Goal: Task Accomplishment & Management: Complete application form

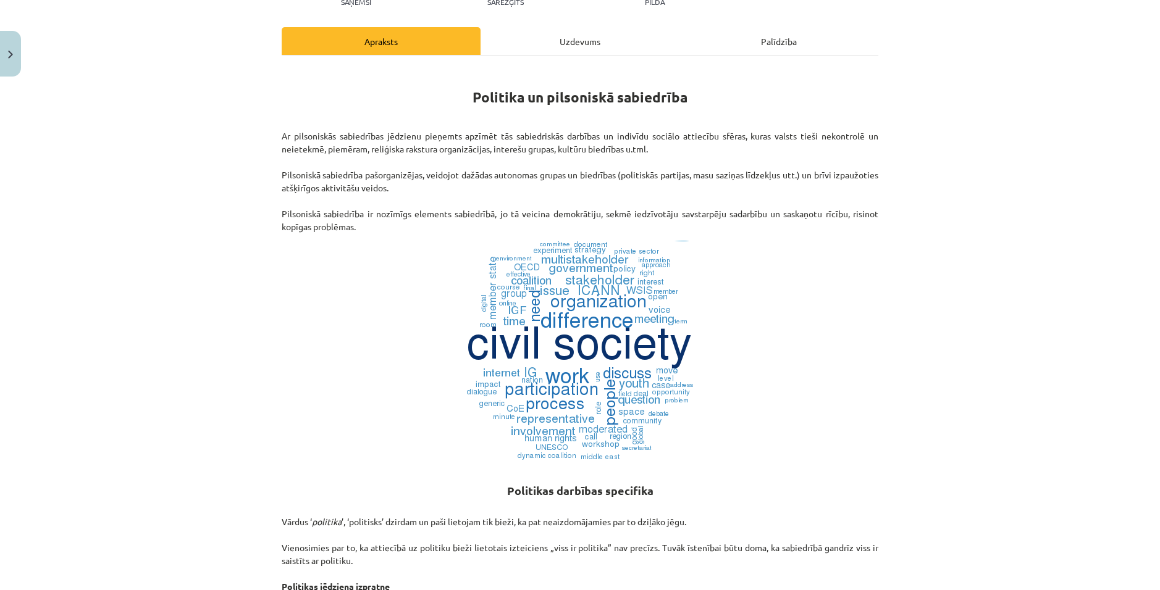
click at [552, 43] on div "Uzdevums" at bounding box center [579, 41] width 199 height 28
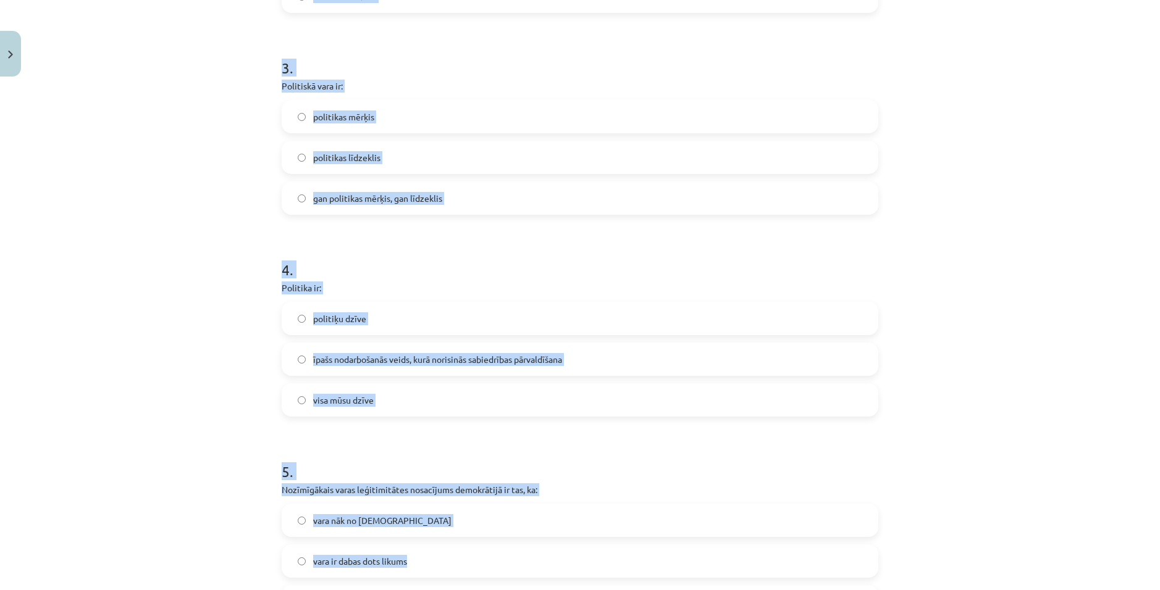
scroll to position [784, 0]
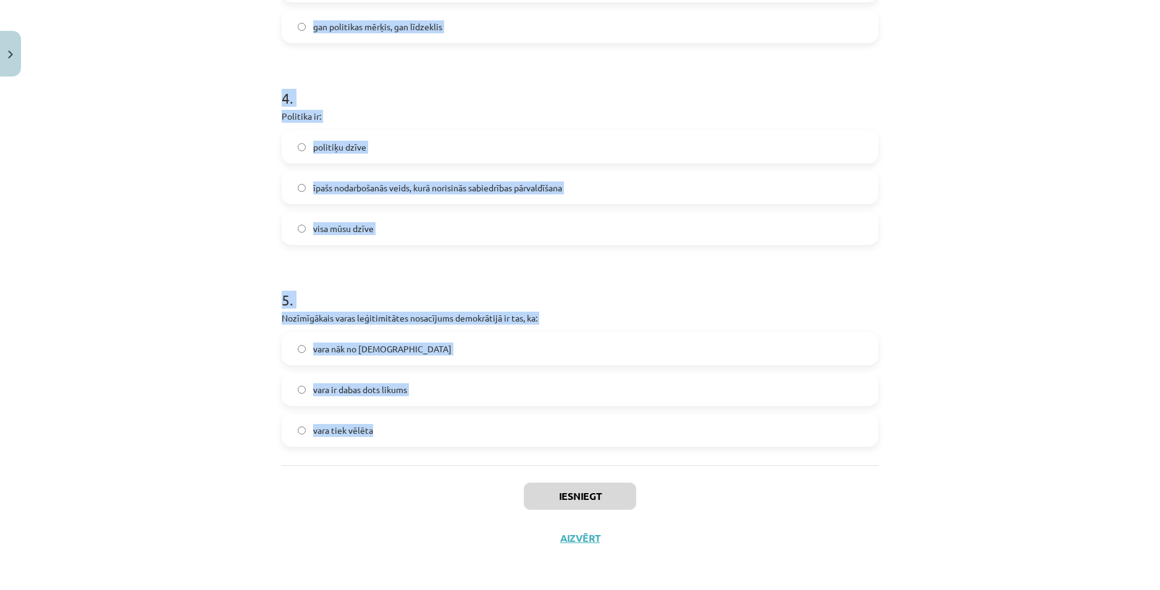
drag, startPoint x: 255, startPoint y: 245, endPoint x: 444, endPoint y: 432, distance: 266.4
click at [444, 432] on div "Mācību tēma: Sociālās zinātnes i - 11. klases 1. ieskaites mācību materiāls #2 …" at bounding box center [580, 295] width 1160 height 590
copy form "1 . Cilvēku kopumu par sabiedrību padara: izcilas personības kopīgās vērtības u…"
click at [987, 329] on div "Mācību tēma: Sociālās zinātnes i - 11. klases 1. ieskaites mācību materiāls #2 …" at bounding box center [580, 295] width 1160 height 590
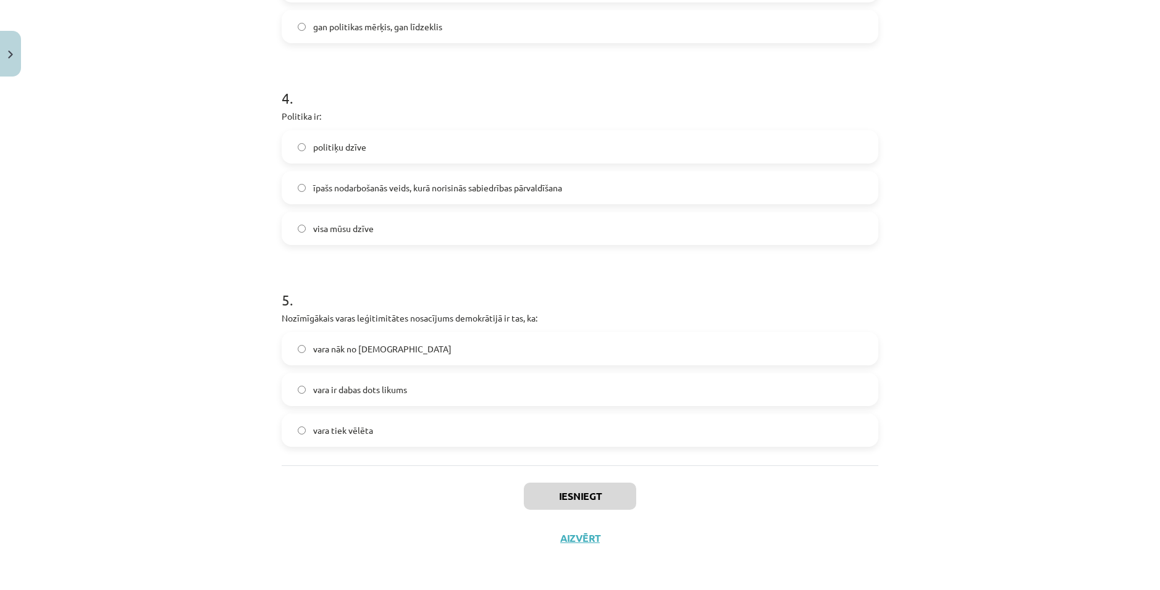
click at [961, 262] on div "Mācību tēma: Sociālās zinātnes i - 11. klases 1. ieskaites mācību materiāls #2 …" at bounding box center [580, 295] width 1160 height 590
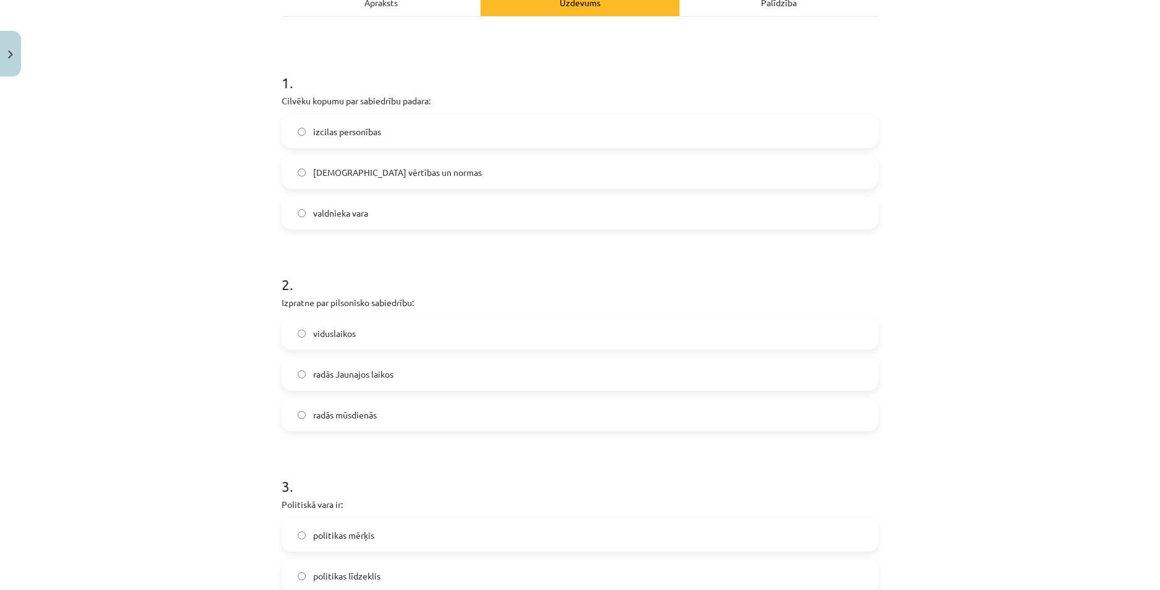
scroll to position [166, 0]
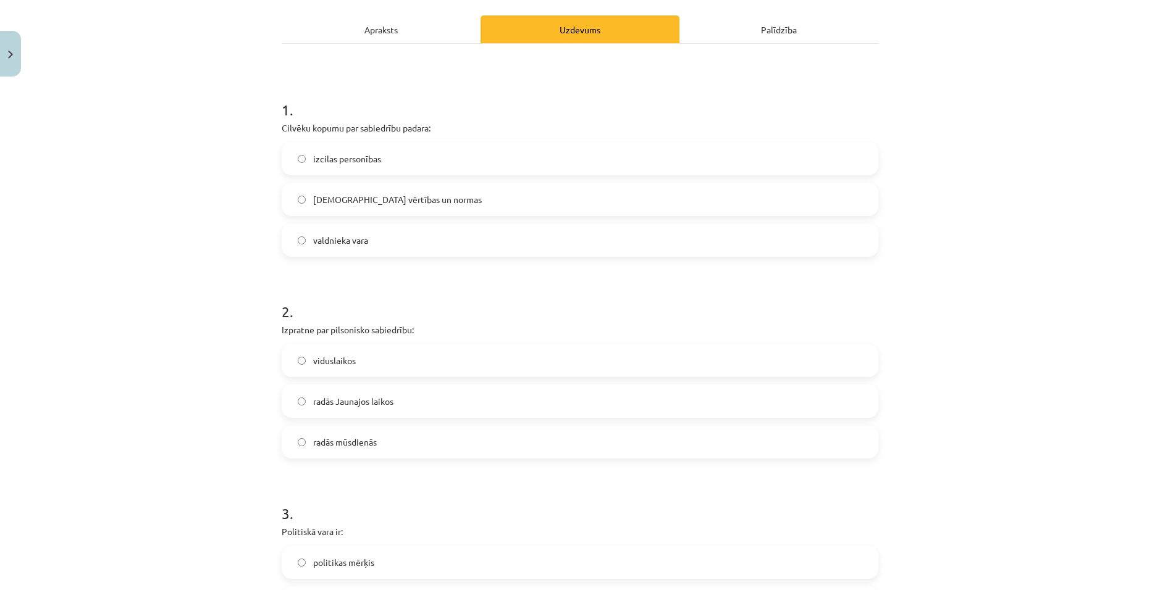
drag, startPoint x: 400, startPoint y: 194, endPoint x: 564, endPoint y: 290, distance: 190.4
click at [401, 196] on span "[DEMOGRAPHIC_DATA] vērtības un normas" at bounding box center [397, 199] width 169 height 13
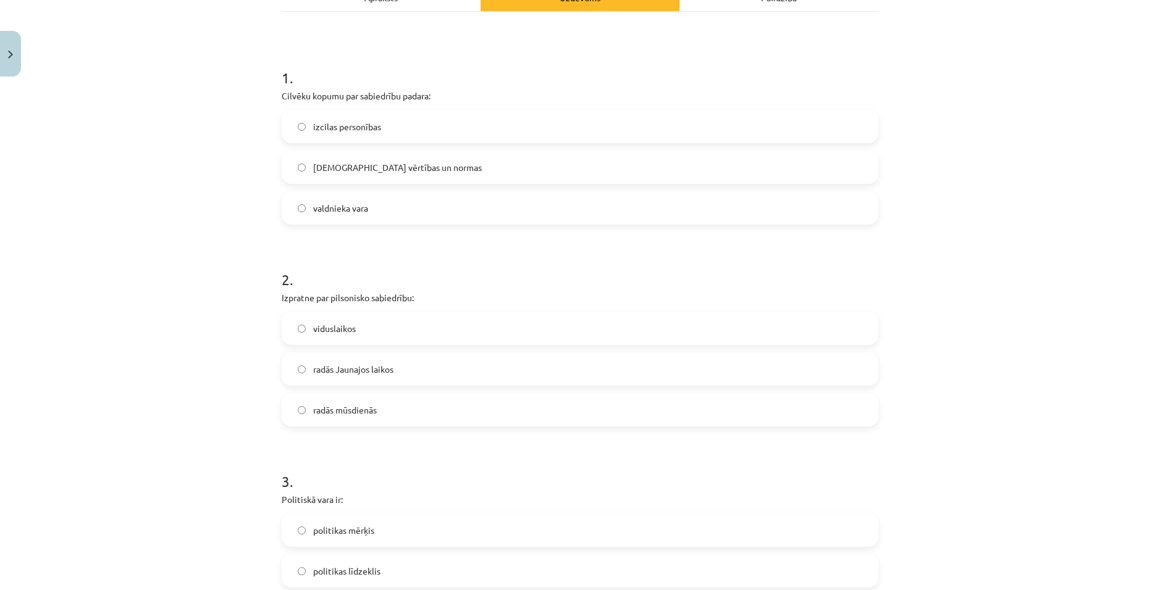
scroll to position [228, 0]
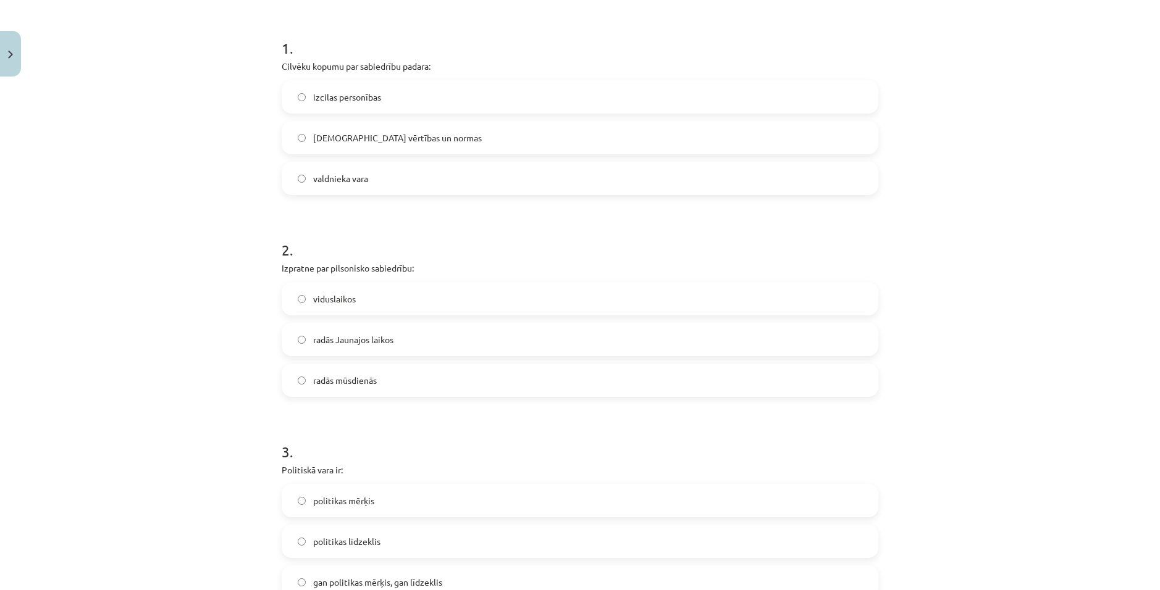
drag, startPoint x: 406, startPoint y: 346, endPoint x: 529, endPoint y: 304, distance: 130.4
click at [414, 339] on label "radās Jaunajos laikos" at bounding box center [580, 339] width 594 height 31
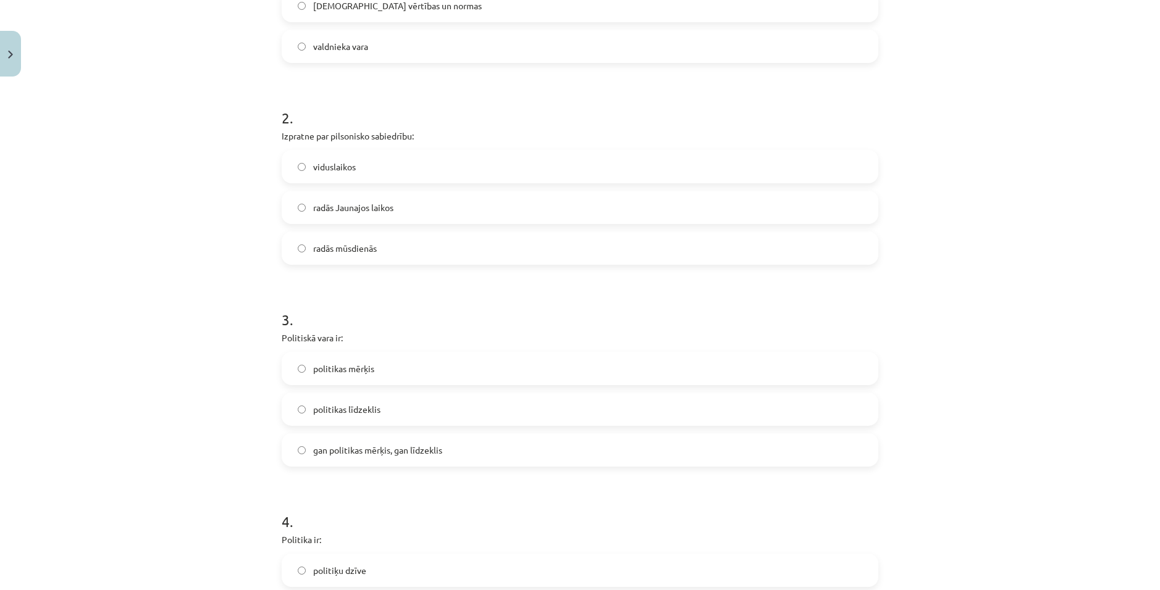
scroll to position [475, 0]
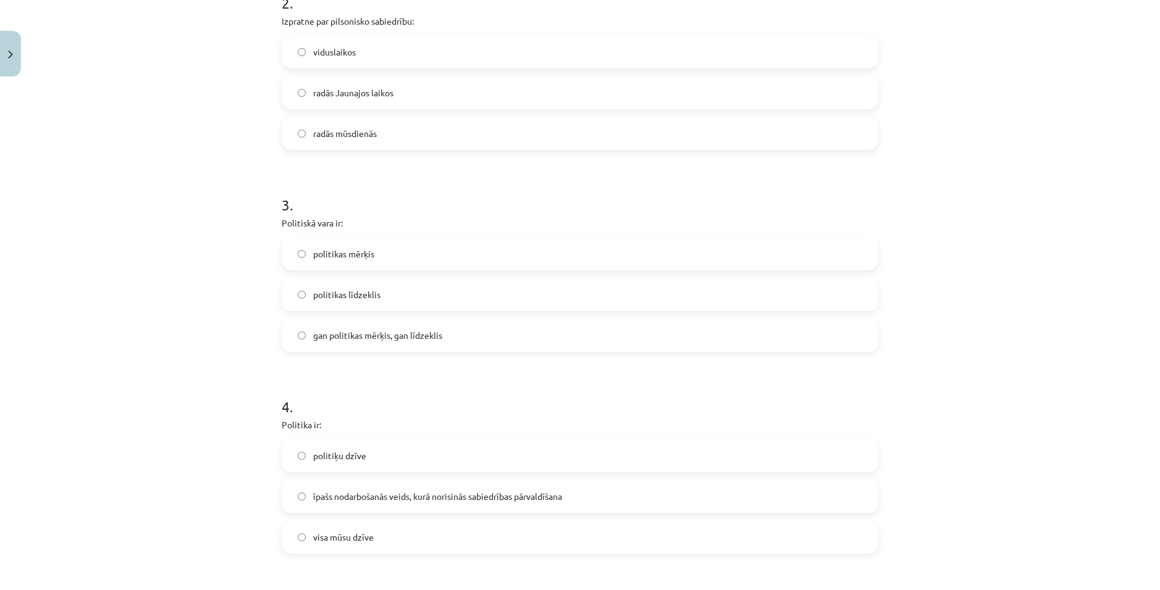
drag, startPoint x: 446, startPoint y: 341, endPoint x: 461, endPoint y: 329, distance: 18.8
click at [452, 338] on label "gan politikas mērķis, gan līdzeklis" at bounding box center [580, 335] width 594 height 31
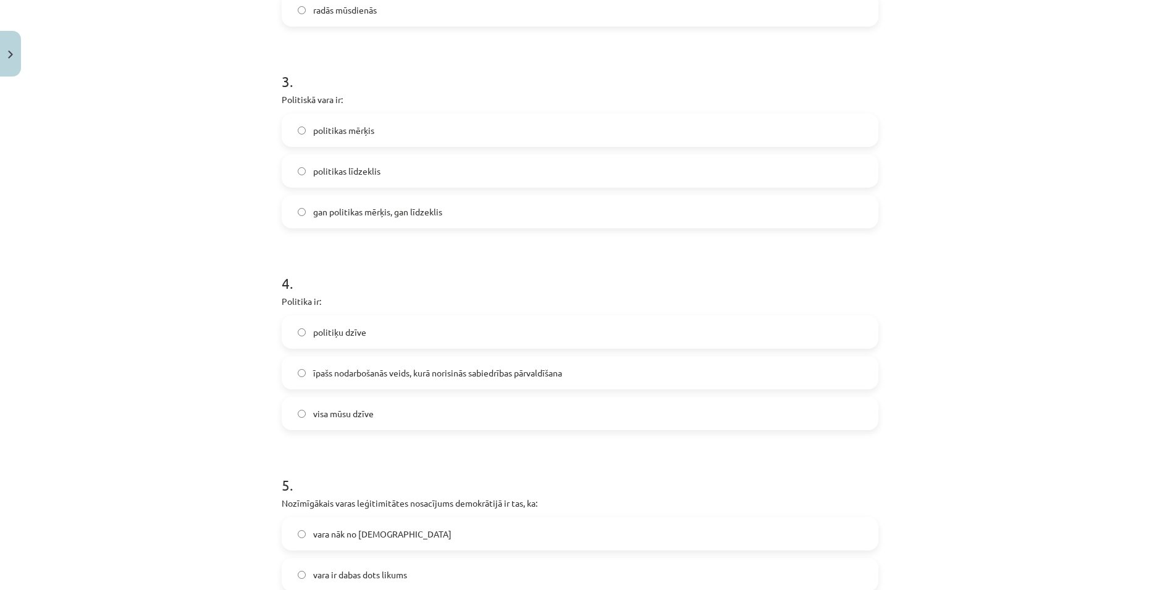
click at [433, 368] on span "īpašs nodarbošanās veids, kurā norisinās sabiedrības pārvaldīšana" at bounding box center [437, 373] width 249 height 13
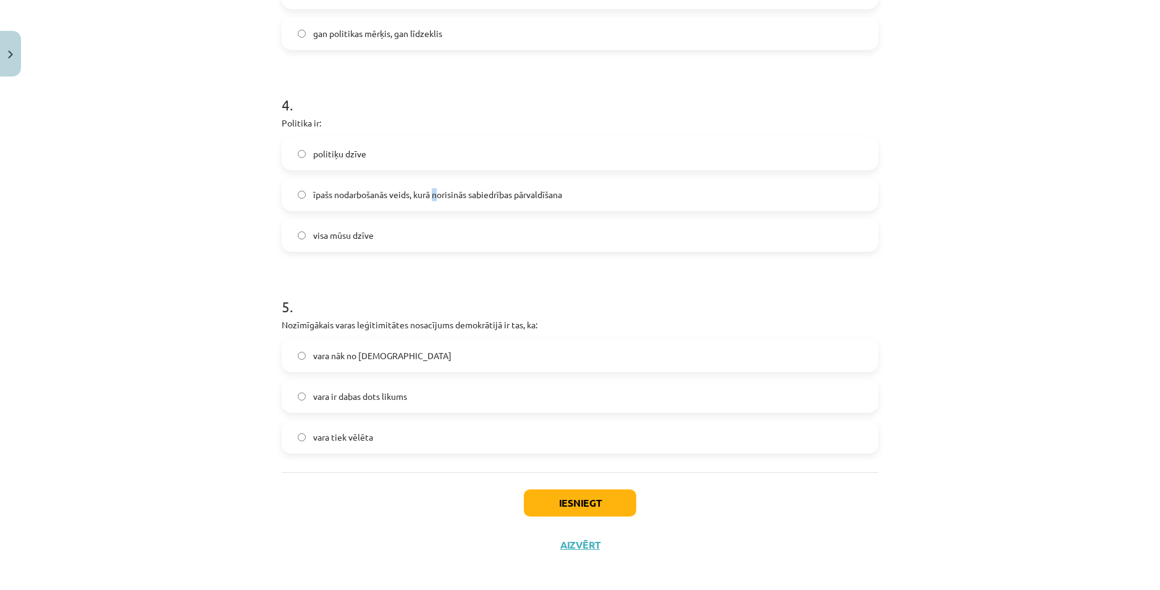
scroll to position [784, 0]
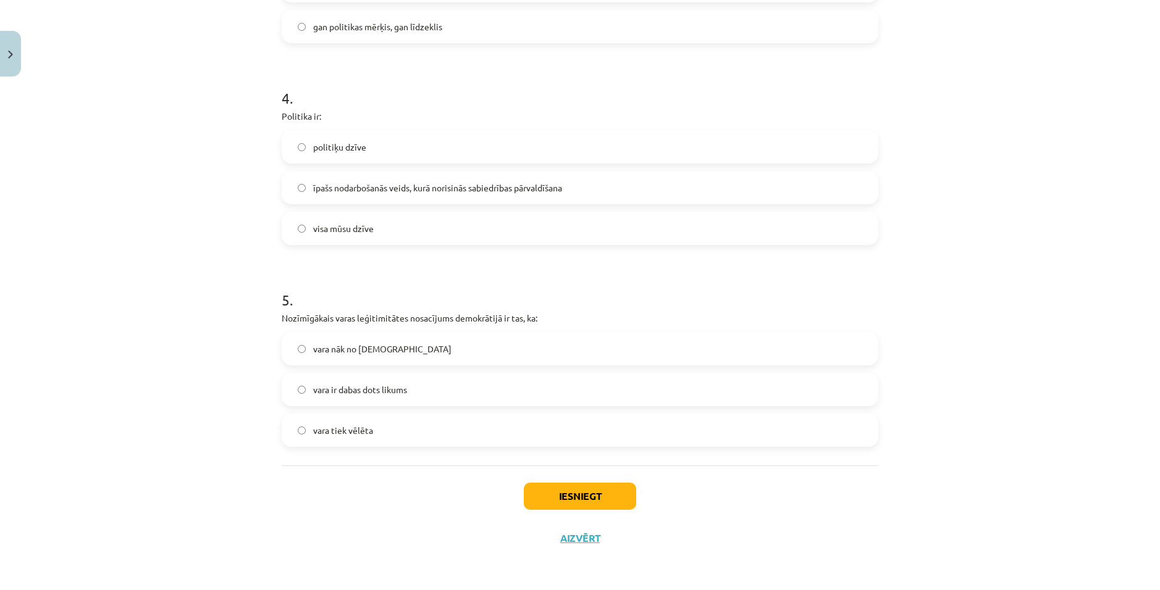
click at [419, 188] on span "īpašs nodarbošanās veids, kurā norisinās sabiedrības pārvaldīšana" at bounding box center [437, 188] width 249 height 13
click at [405, 419] on label "vara tiek vēlēta" at bounding box center [580, 430] width 594 height 31
click at [573, 495] on button "Iesniegt" at bounding box center [580, 496] width 112 height 27
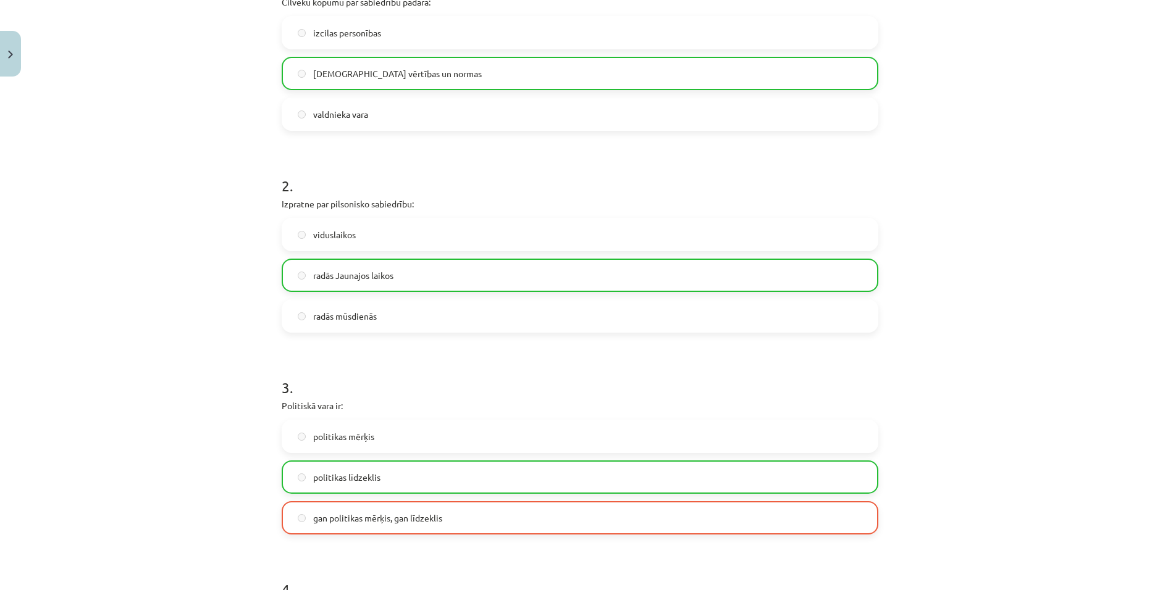
scroll to position [351, 0]
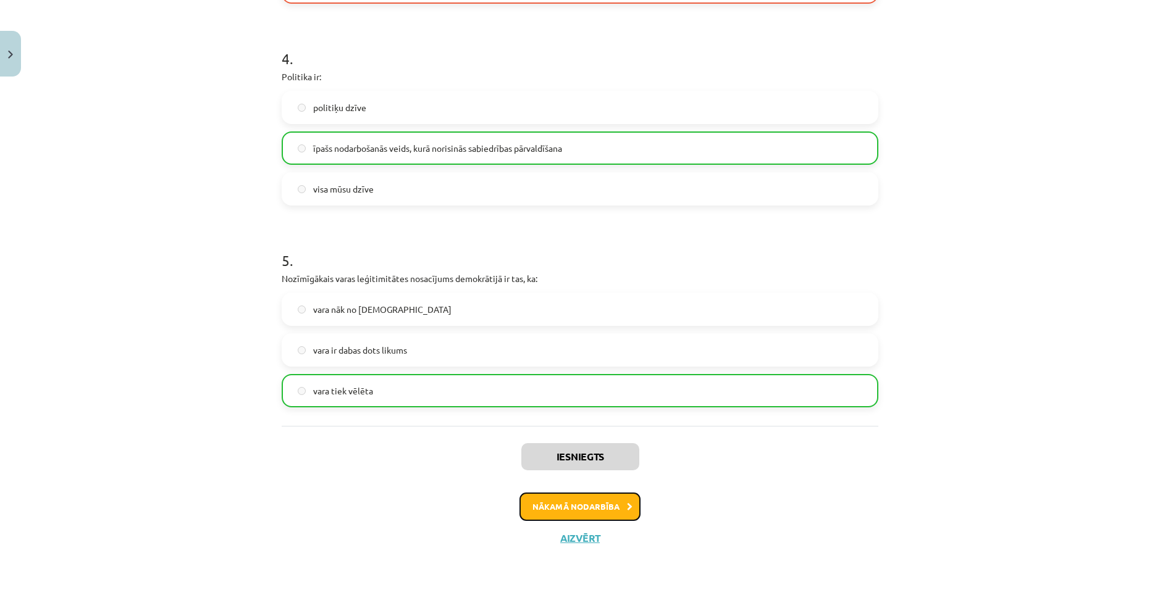
click at [543, 508] on button "Nākamā nodarbība" at bounding box center [579, 507] width 121 height 28
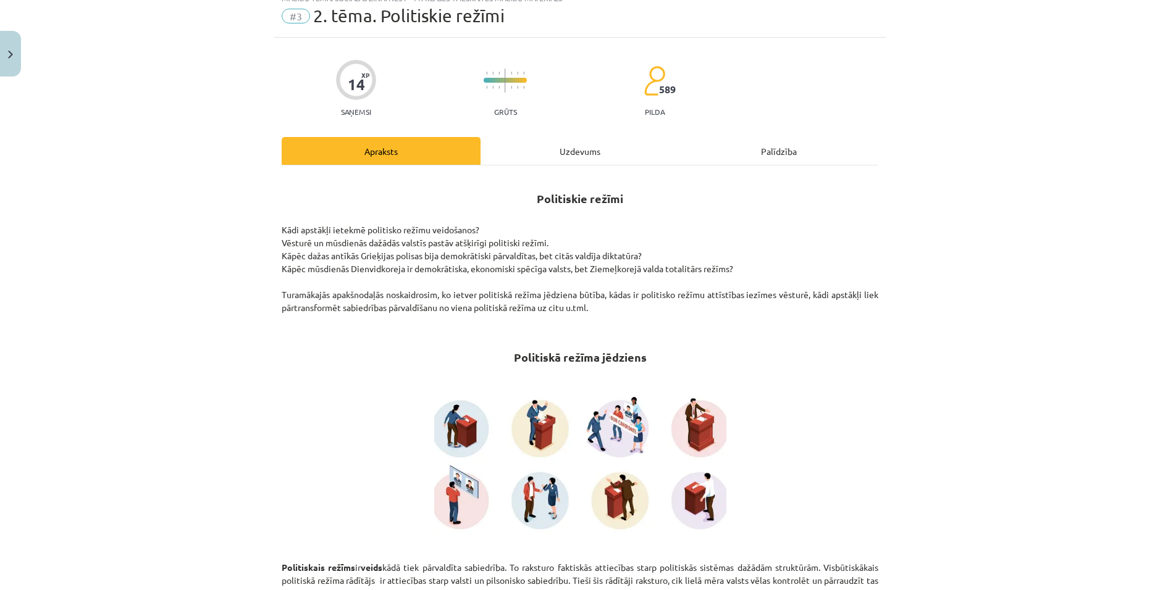
scroll to position [0, 0]
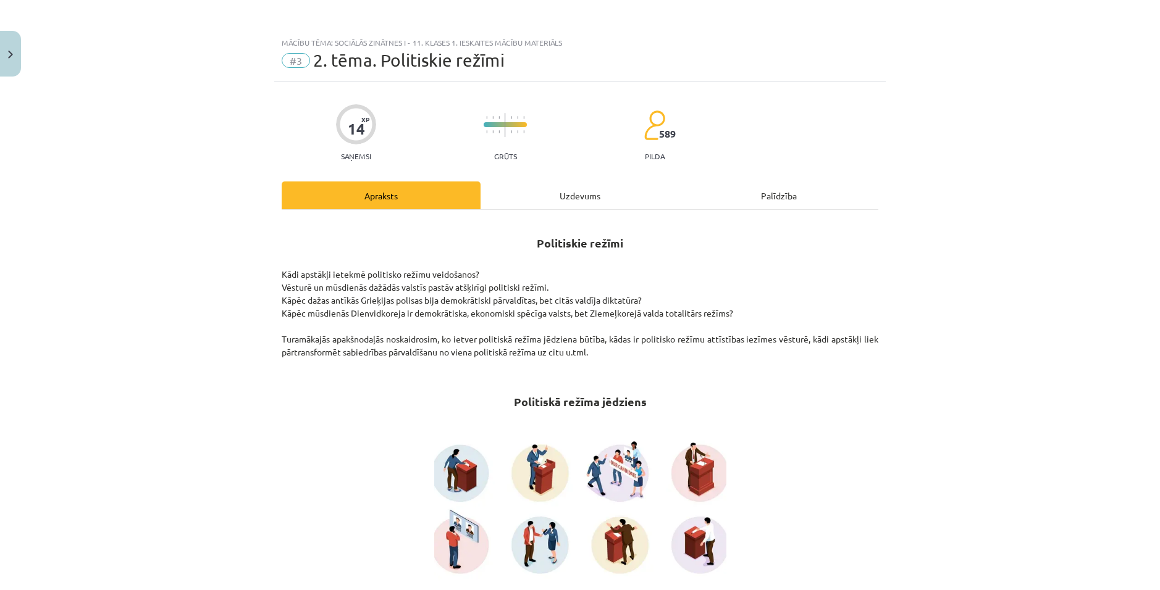
click at [538, 195] on div "Uzdevums" at bounding box center [579, 196] width 199 height 28
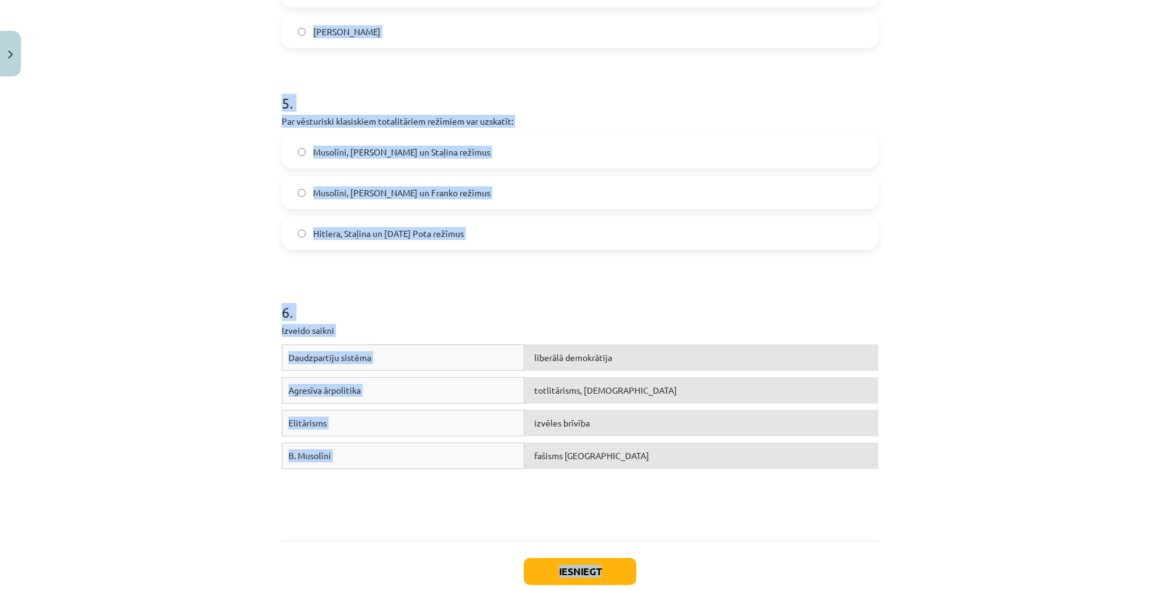
scroll to position [990, 0]
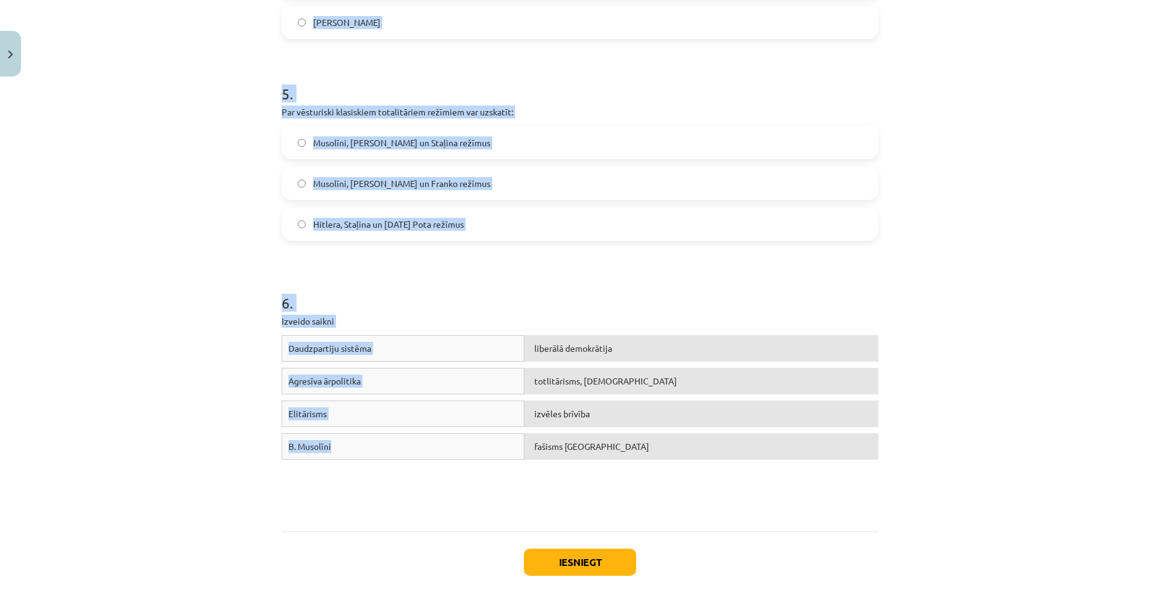
drag, startPoint x: 260, startPoint y: 93, endPoint x: 395, endPoint y: 443, distance: 374.8
click at [395, 443] on div "Mācību tēma: Sociālās zinātnes i - 11. klases 1. ieskaites mācību materiāls #3 …" at bounding box center [580, 295] width 1160 height 590
copy form "1 . Politiskā režīma veidošanos nosaka: tas, cik izglītota ir politiskā elite t…"
click at [1061, 377] on div "Mācību tēma: Sociālās zinātnes i - 11. klases 1. ieskaites mācību materiāls #3 …" at bounding box center [580, 295] width 1160 height 590
click at [1058, 374] on div "Mācību tēma: Sociālās zinātnes i - 11. klases 1. ieskaites mācību materiāls #3 …" at bounding box center [580, 295] width 1160 height 590
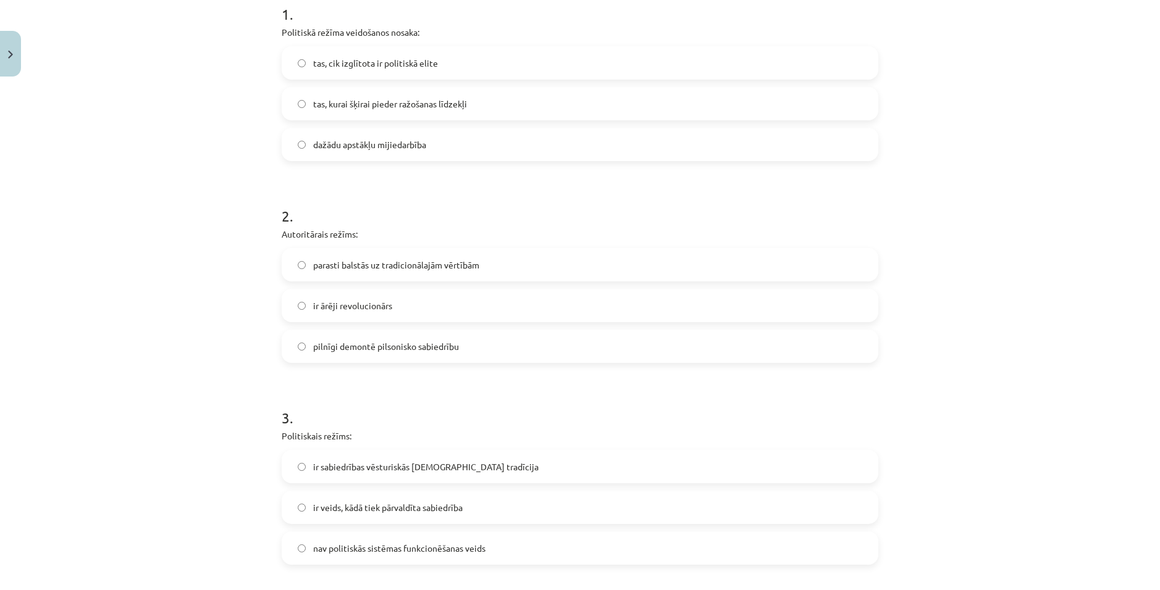
scroll to position [187, 0]
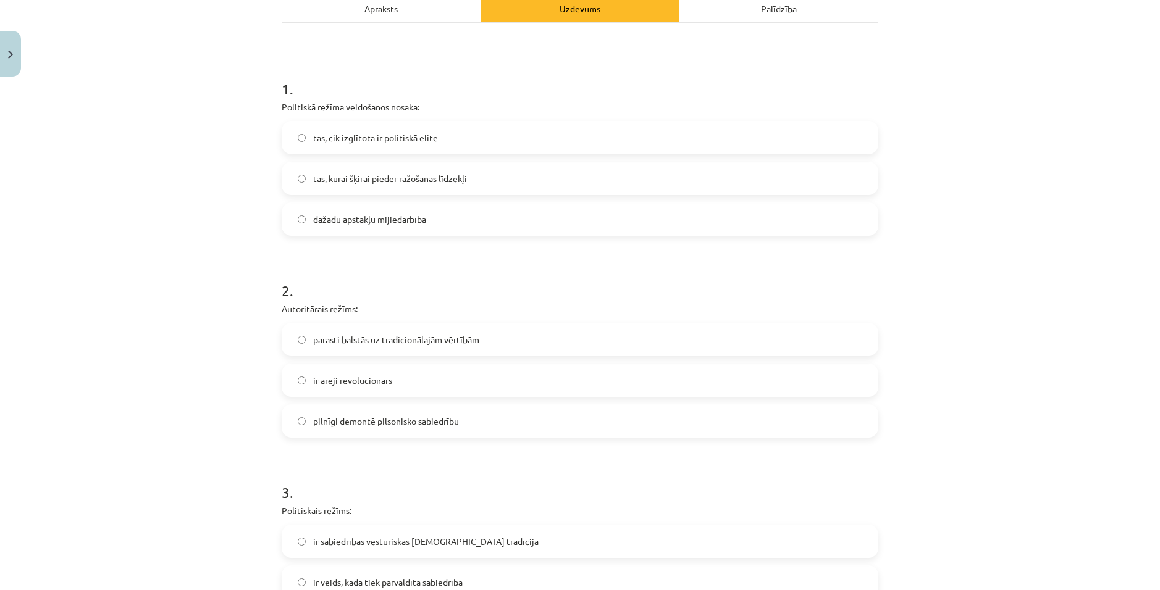
click at [953, 217] on div "Mācību tēma: Sociālās zinātnes i - 11. klases 1. ieskaites mācību materiāls #3 …" at bounding box center [580, 295] width 1160 height 590
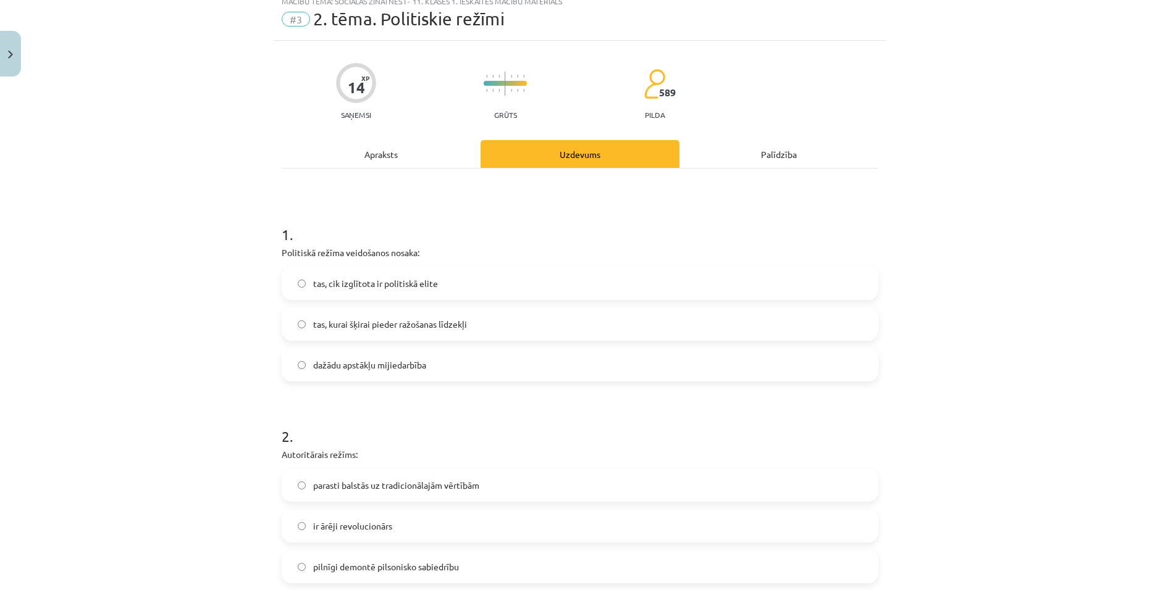
scroll to position [62, 0]
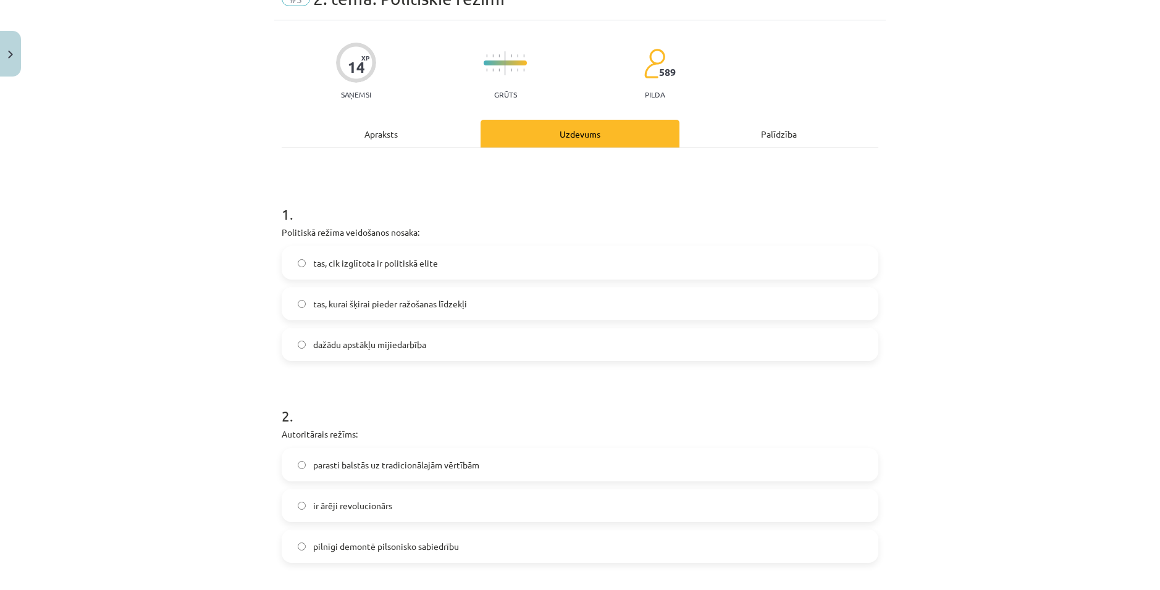
click at [364, 355] on label "dažādu apstākļu mijiedarbība" at bounding box center [580, 344] width 594 height 31
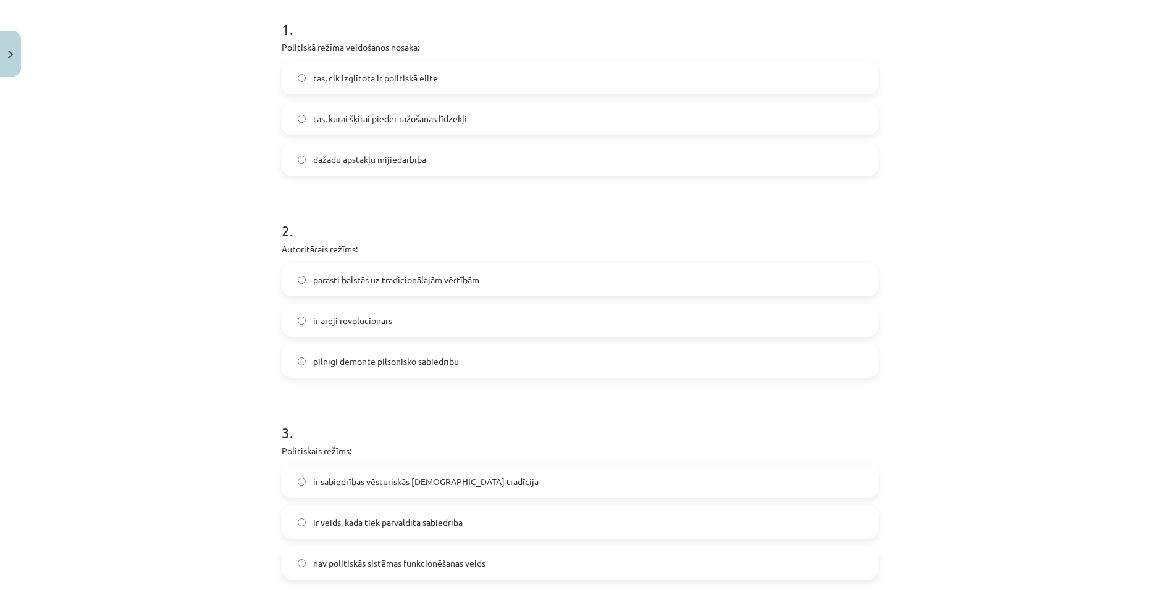
drag, startPoint x: 391, startPoint y: 275, endPoint x: 498, endPoint y: 312, distance: 113.7
click at [394, 275] on span "parasti balstās uz tradicionālajām vērtībām" at bounding box center [396, 280] width 166 height 13
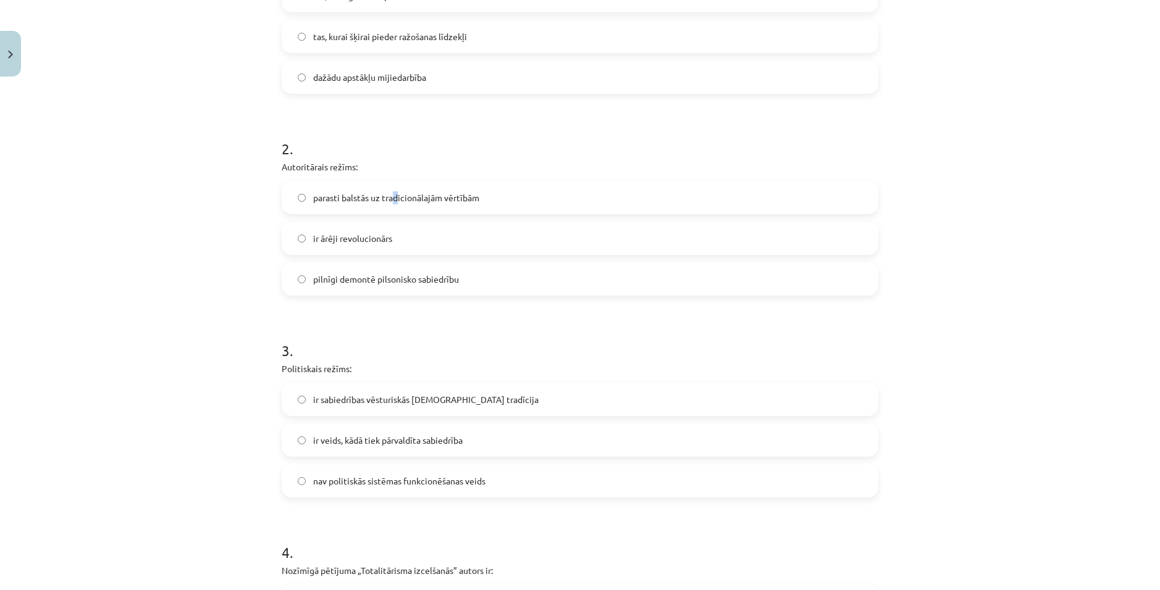
scroll to position [432, 0]
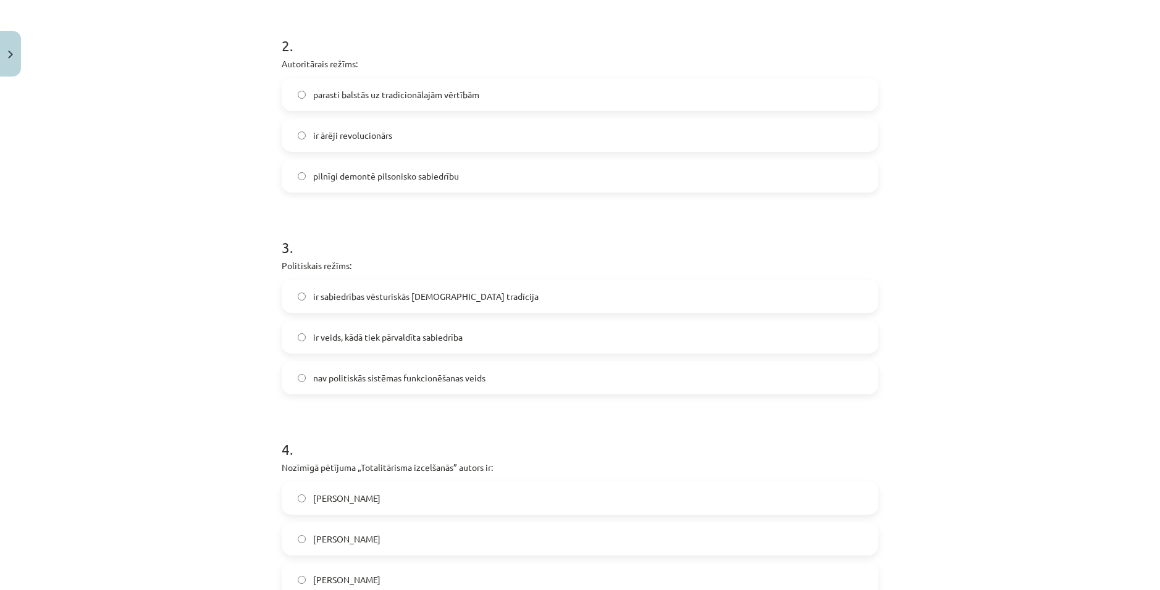
click at [470, 256] on div "3 . Politiskais režīms: ir sabiedrības vēsturiskās kopdzīves tradīcija ir veids…" at bounding box center [580, 305] width 597 height 177
click at [348, 91] on span "parasti balstās uz tradicionālajām vērtībām" at bounding box center [396, 94] width 166 height 13
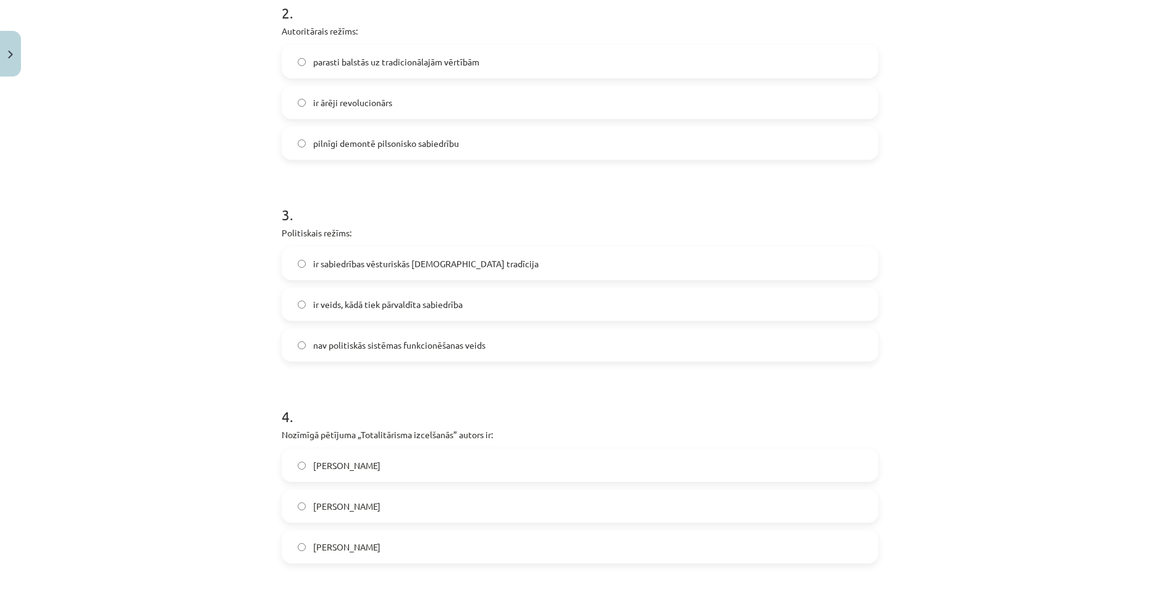
scroll to position [494, 0]
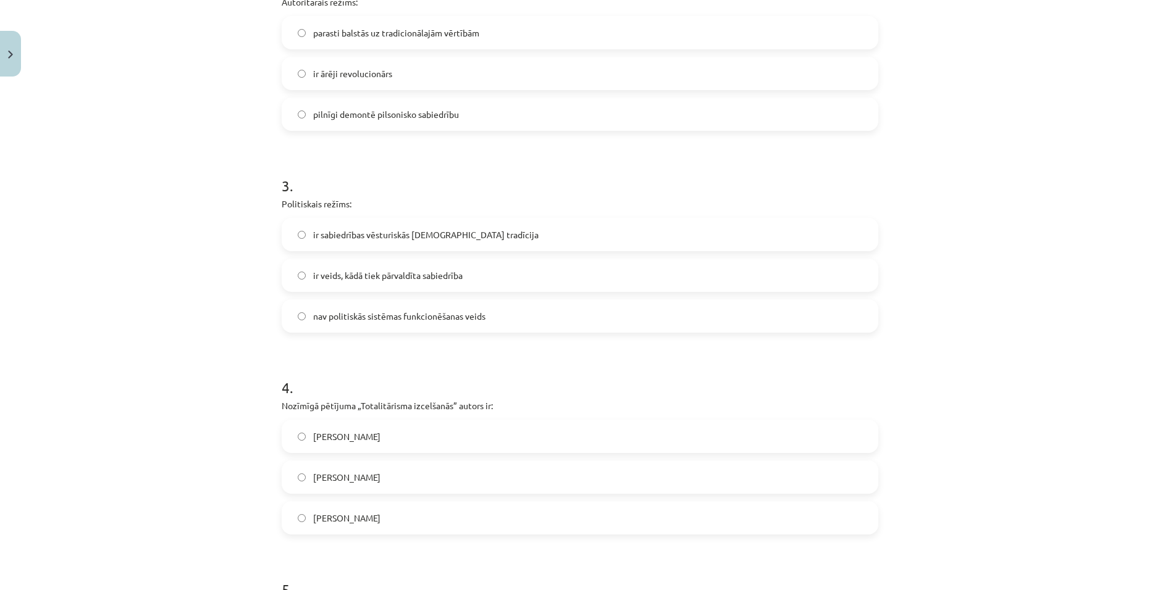
click at [394, 283] on label "ir veids, kādā tiek pārvaldīta sabiedrība" at bounding box center [580, 275] width 594 height 31
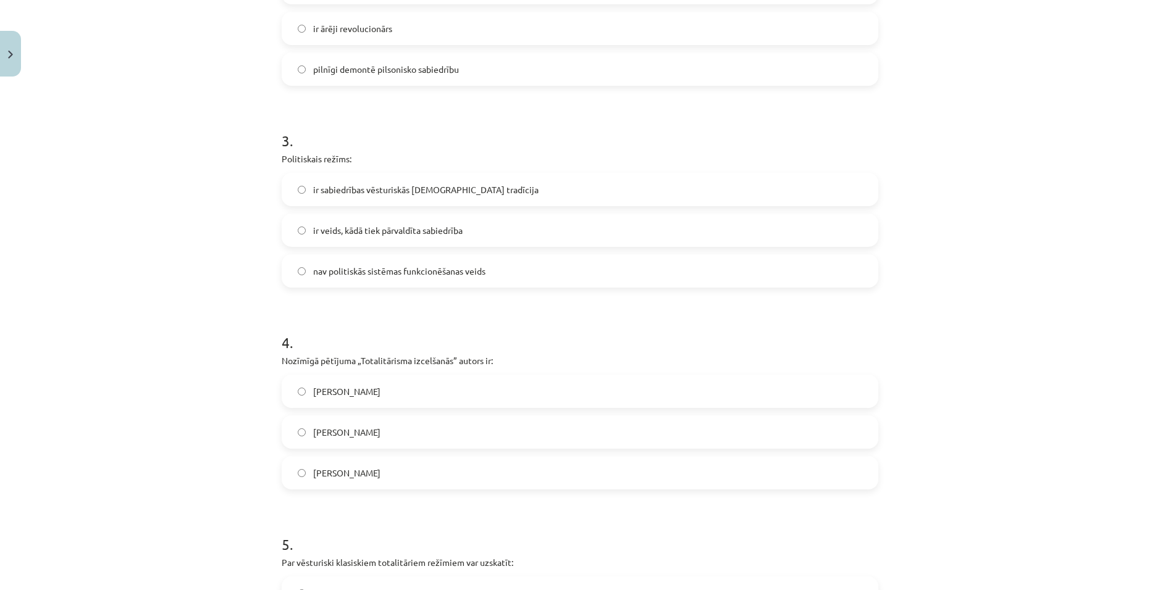
scroll to position [618, 0]
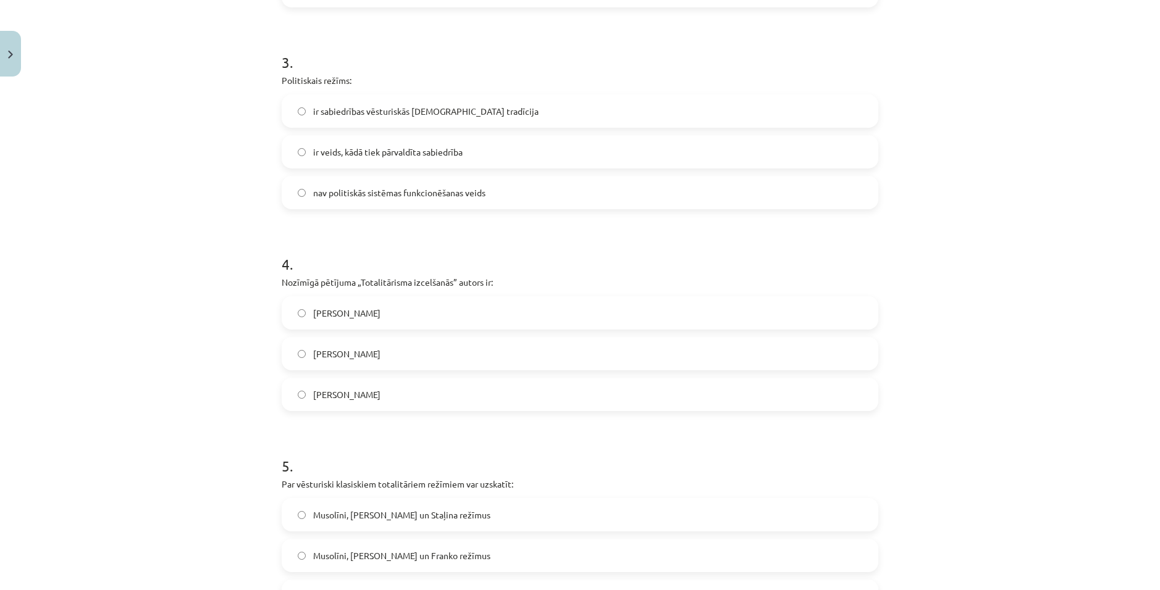
click at [419, 388] on label "[PERSON_NAME]" at bounding box center [580, 394] width 594 height 31
click at [459, 351] on label "[PERSON_NAME]" at bounding box center [580, 353] width 594 height 31
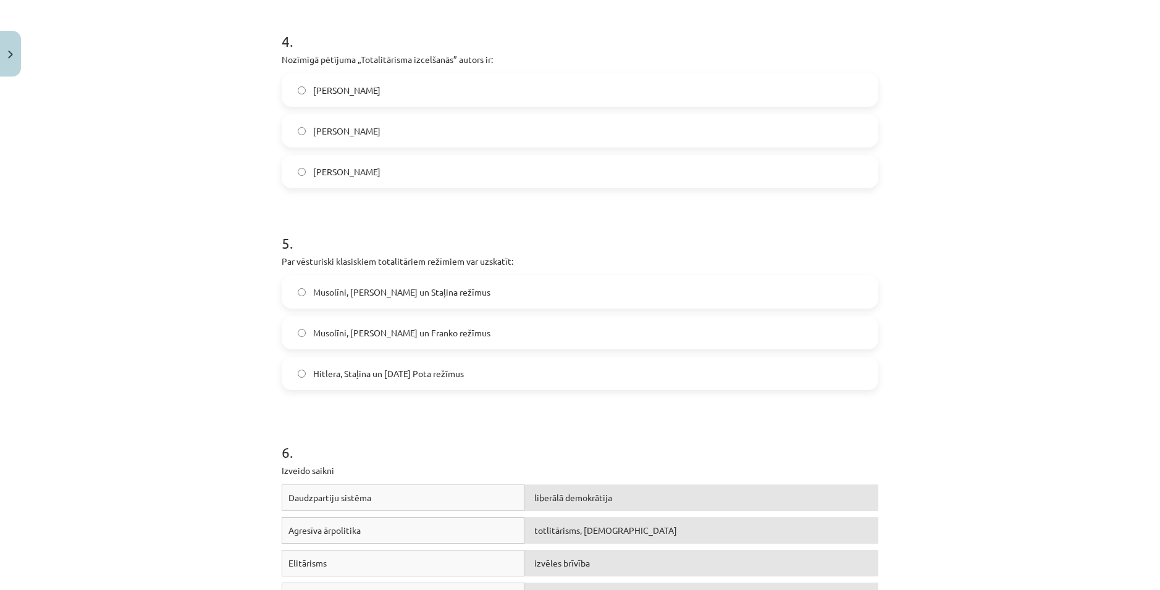
scroll to position [865, 0]
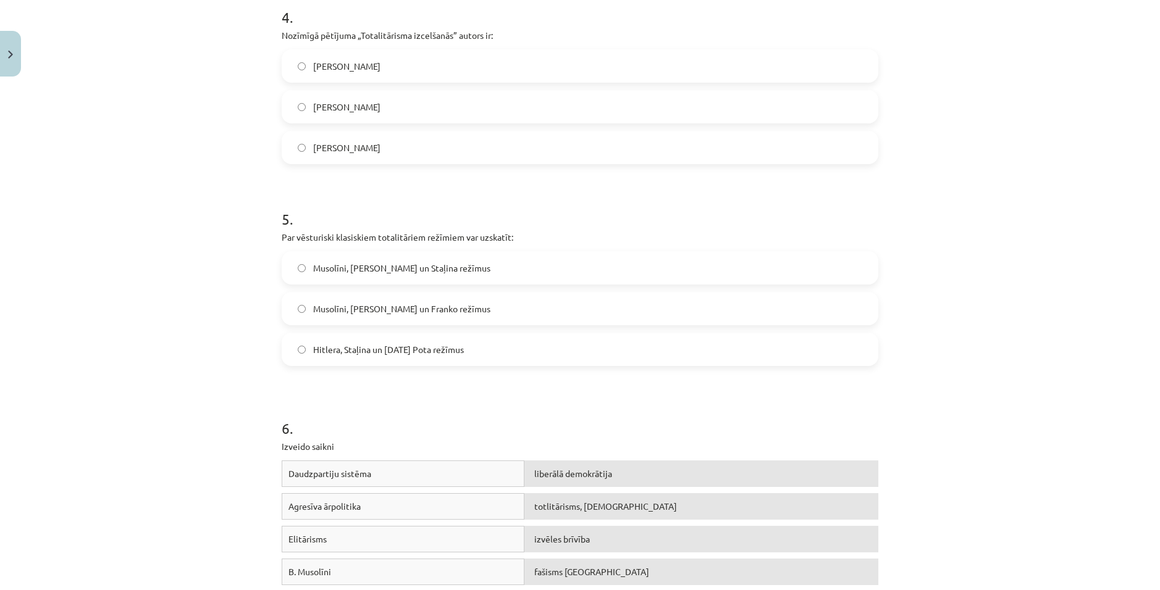
click at [430, 266] on span "Musolīni, [PERSON_NAME] un Staļina režīmus" at bounding box center [401, 268] width 177 height 13
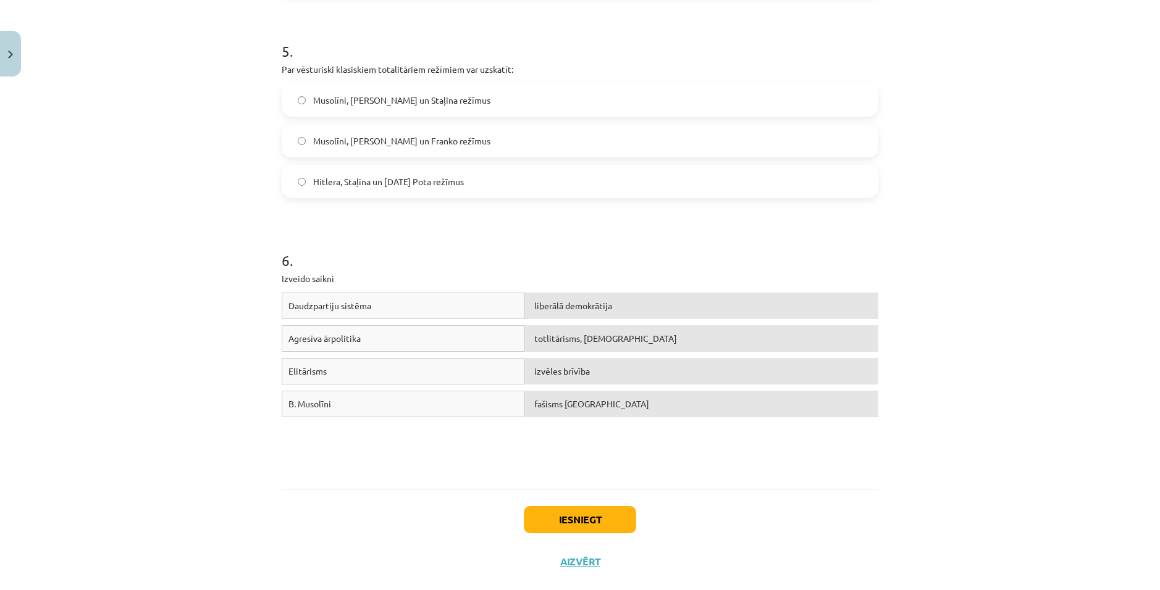
scroll to position [1050, 0]
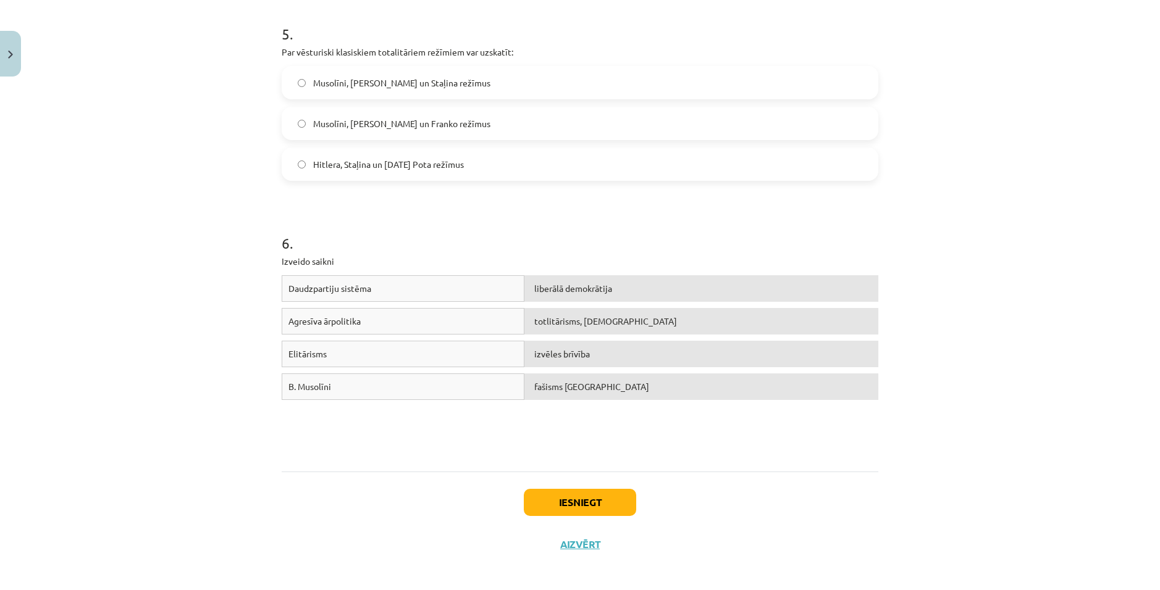
click at [1083, 153] on div "Mācību tēma: Sociālās zinātnes i - 11. klases 1. ieskaites mācību materiāls #3 …" at bounding box center [580, 295] width 1160 height 590
drag, startPoint x: 373, startPoint y: 301, endPoint x: 440, endPoint y: 391, distance: 112.5
copy div "Daudzpartiju sistēma liberālā demokrātija Agresīva ārpolitika totlitārisms, šov…"
click at [969, 204] on div "Mācību tēma: Sociālās zinātnes i - 11. klases 1. ieskaites mācību materiāls #3 …" at bounding box center [580, 295] width 1160 height 590
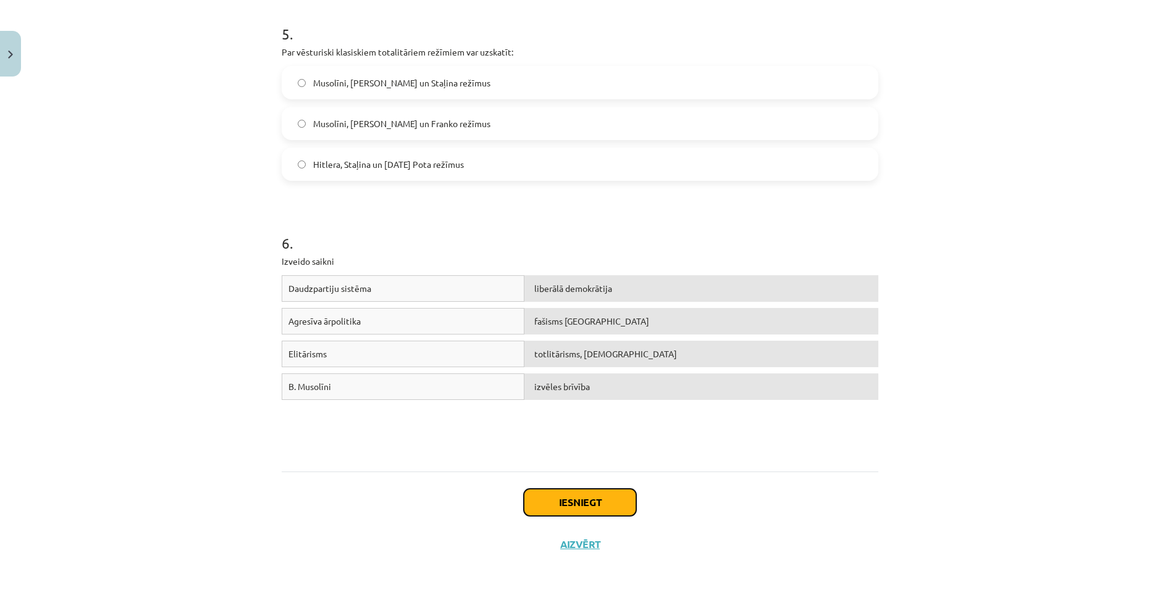
click at [583, 501] on button "Iesniegt" at bounding box center [580, 502] width 112 height 27
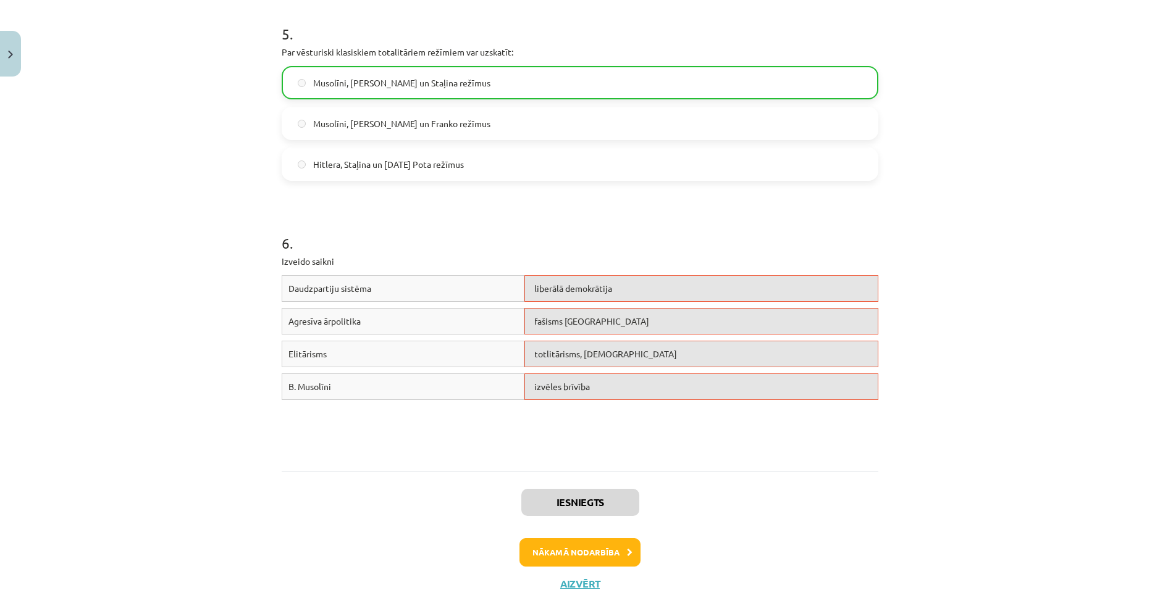
click at [585, 306] on div "Daudzpartiju sistēma liberālā demokrātija" at bounding box center [580, 291] width 597 height 33
click at [590, 324] on div "fašisms [GEOGRAPHIC_DATA]" at bounding box center [701, 321] width 354 height 27
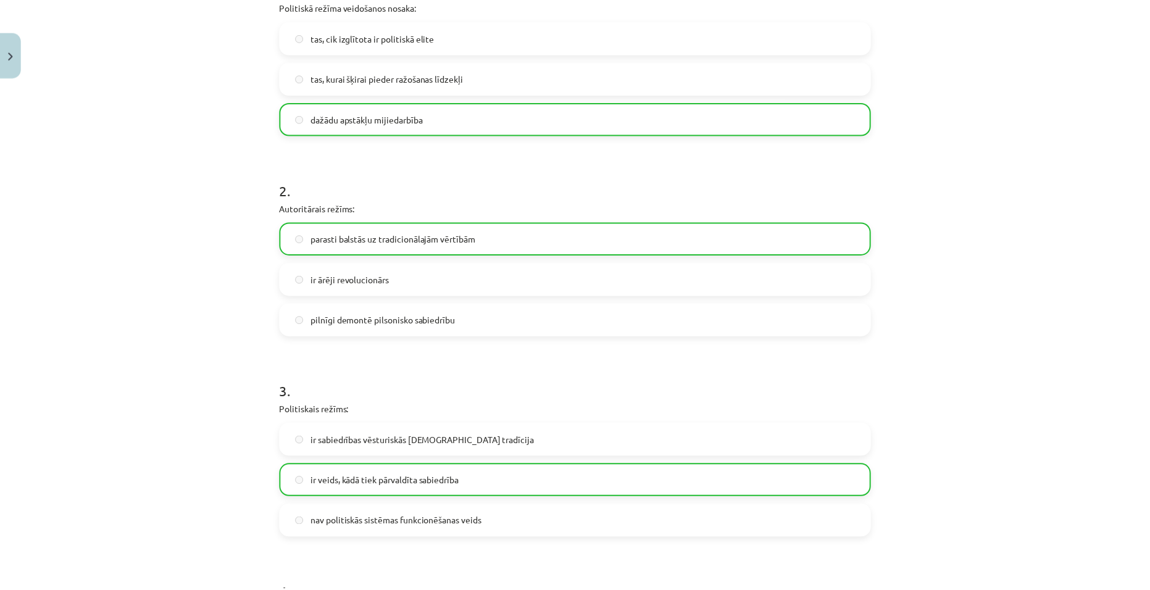
scroll to position [0, 0]
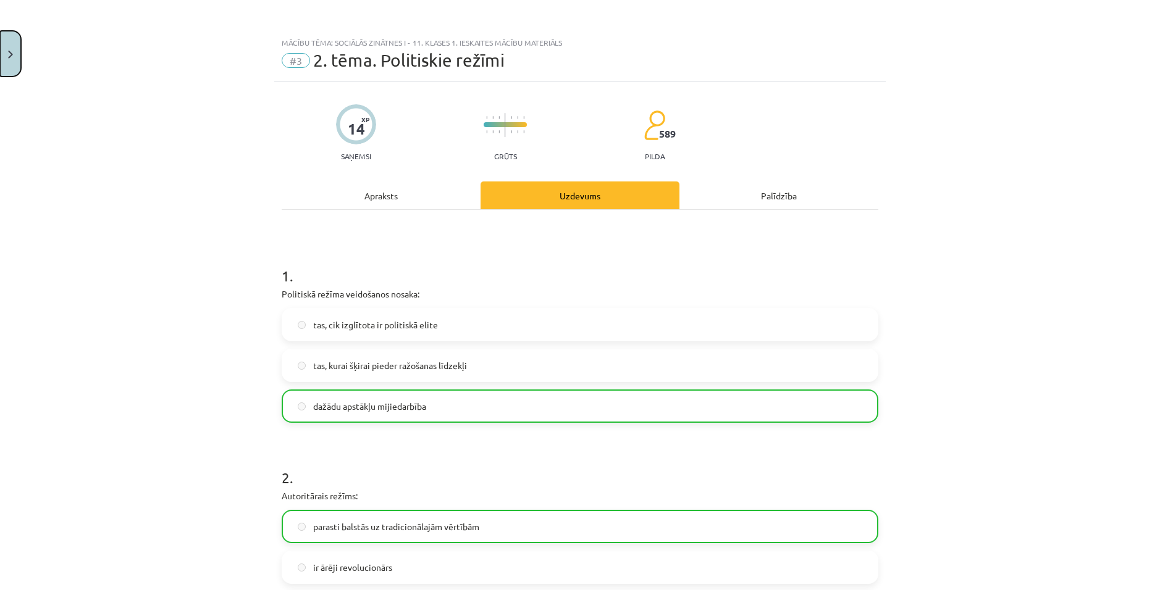
click at [10, 39] on button "Close" at bounding box center [10, 54] width 21 height 46
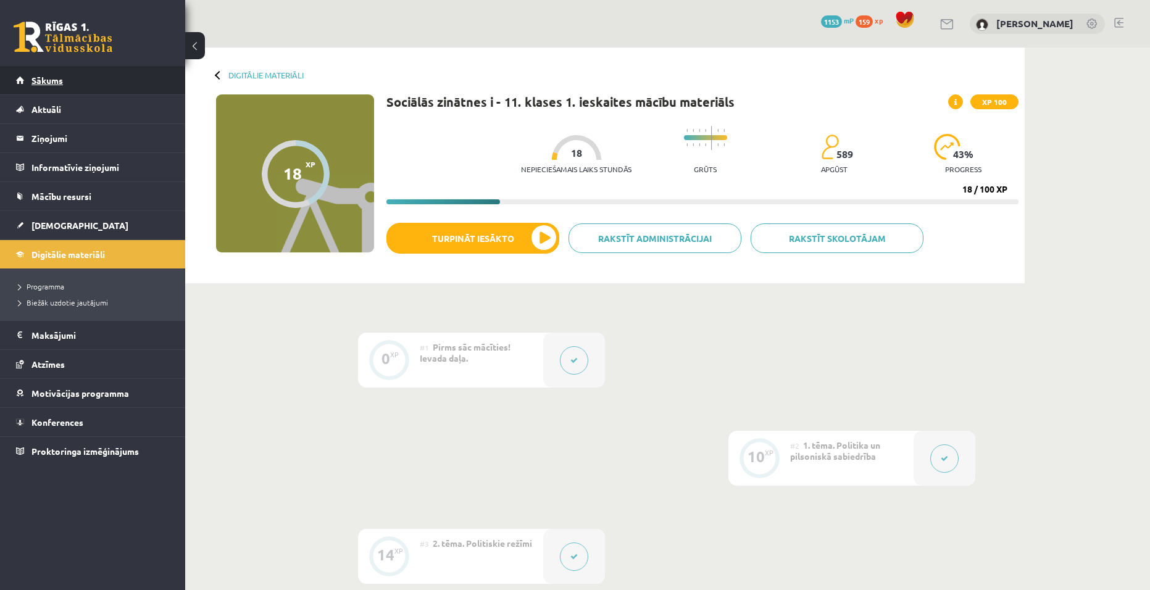
click at [27, 75] on link "Sākums" at bounding box center [93, 80] width 154 height 28
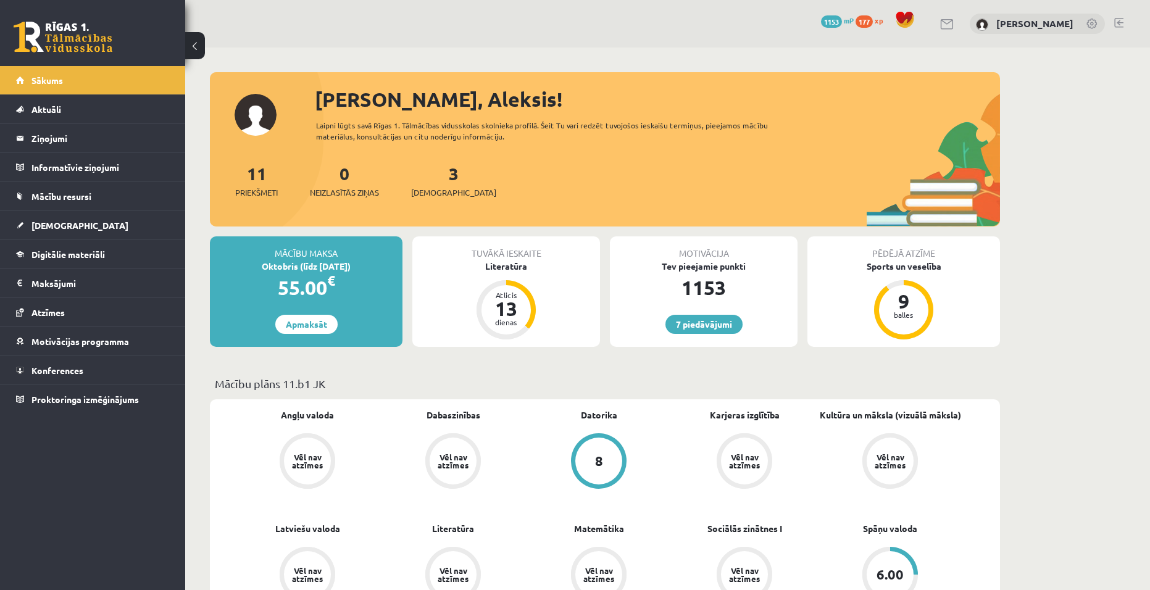
click at [1116, 20] on link at bounding box center [1119, 23] width 9 height 10
